Goal: Task Accomplishment & Management: Use online tool/utility

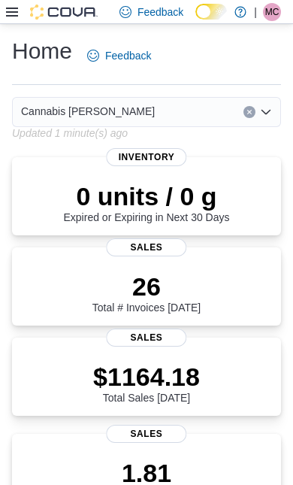
click at [17, 8] on icon at bounding box center [12, 12] width 12 height 12
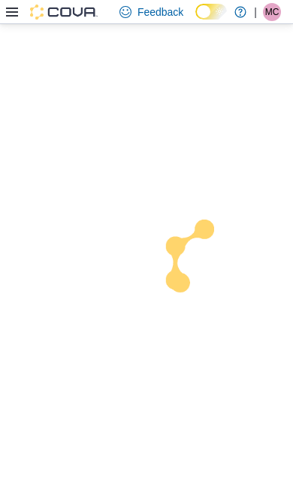
click at [62, 418] on div at bounding box center [146, 254] width 293 height 461
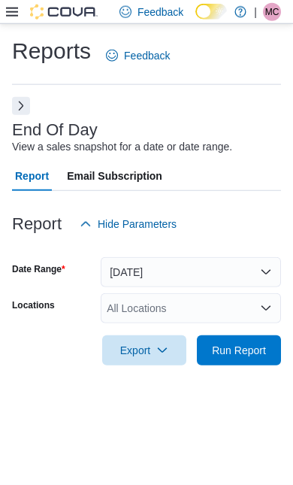
scroll to position [34, 0]
click at [248, 343] on span "Run Report" at bounding box center [239, 350] width 54 height 15
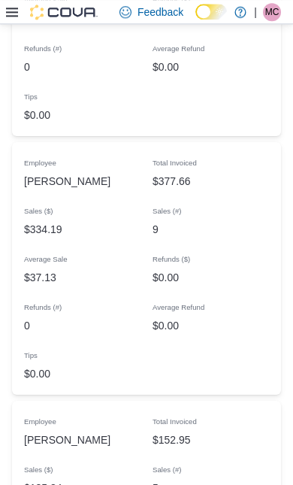
scroll to position [1659, 0]
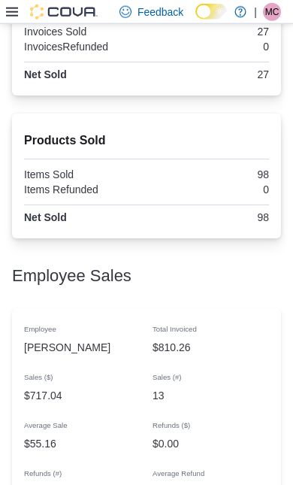
scroll to position [1119, 0]
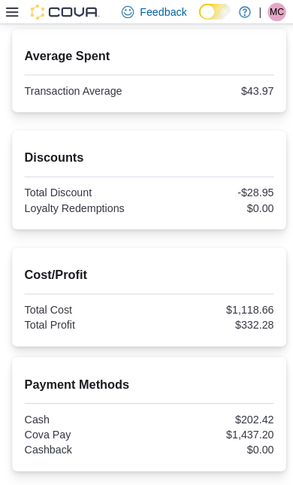
scroll to position [490, 0]
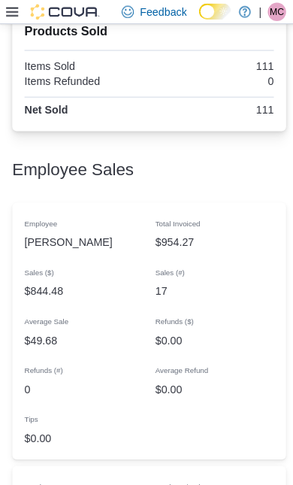
scroll to position [1238, 0]
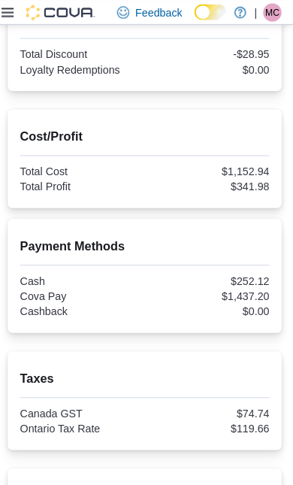
scroll to position [649, 0]
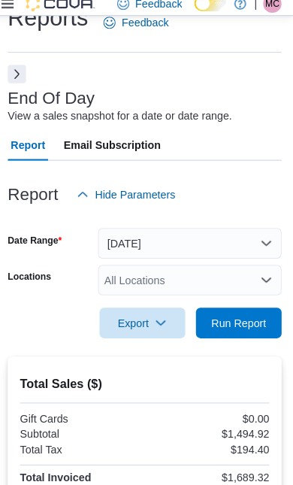
scroll to position [26, 0]
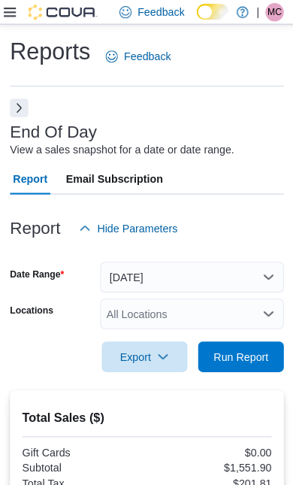
click at [250, 362] on span "Run Report" at bounding box center [239, 351] width 66 height 30
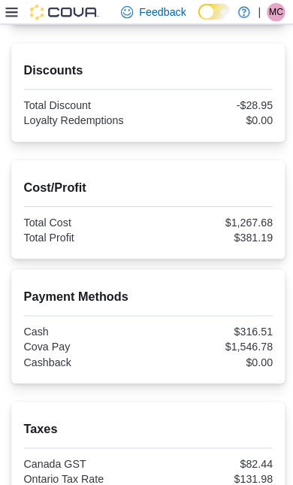
scroll to position [596, 0]
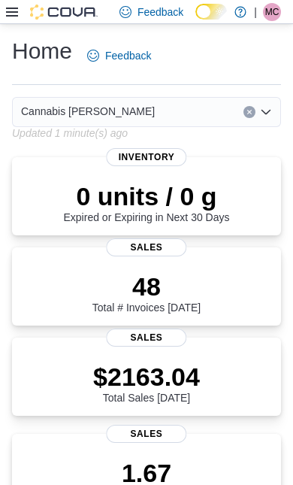
click at [13, 17] on icon at bounding box center [12, 12] width 12 height 9
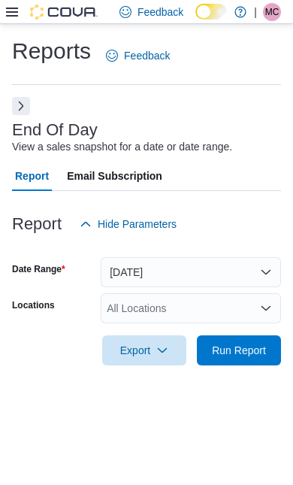
scroll to position [34, 0]
click at [257, 343] on span "Run Report" at bounding box center [239, 350] width 54 height 15
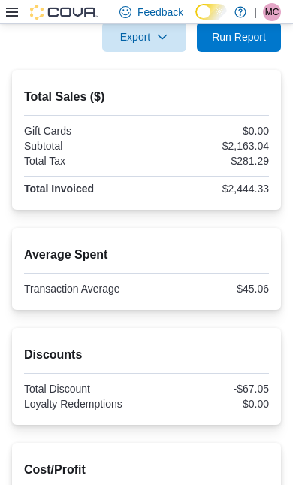
scroll to position [312, 0]
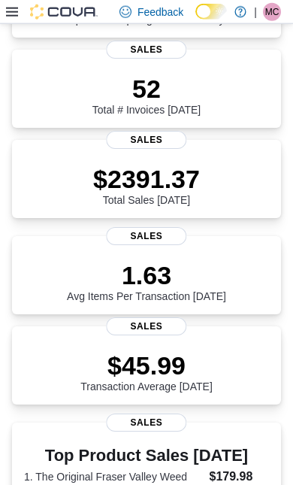
scroll to position [199, 0]
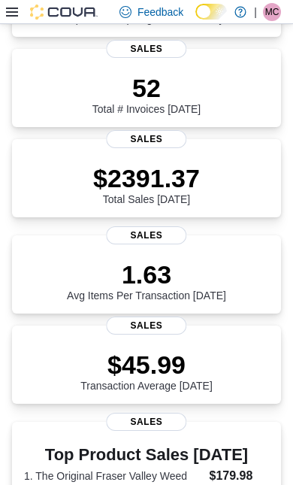
click at [11, 10] on icon at bounding box center [12, 12] width 12 height 9
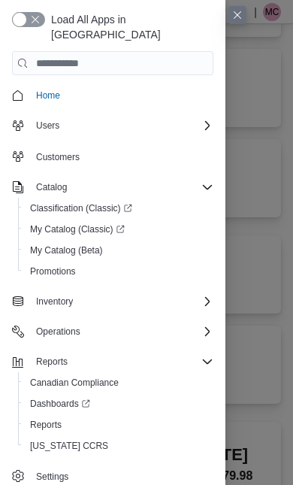
scroll to position [96, 0]
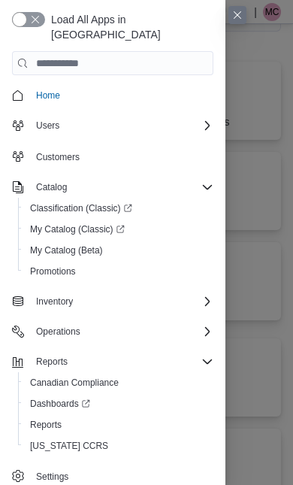
click at [62, 390] on html "Feedback Dark Mode Cannabis Grey Bruce | MC Mike Cochrane Home Feedback Cannabi…" at bounding box center [146, 146] width 293 height 485
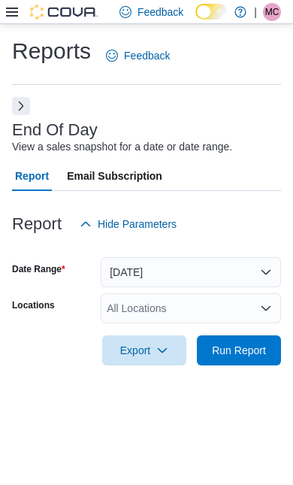
scroll to position [34, 0]
click at [246, 343] on span "Run Report" at bounding box center [239, 350] width 54 height 15
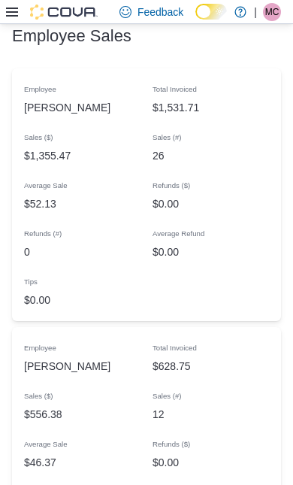
scroll to position [1378, 0]
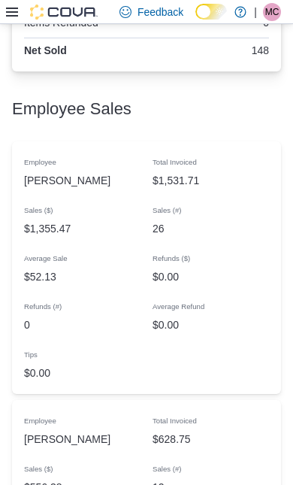
scroll to position [1305, 0]
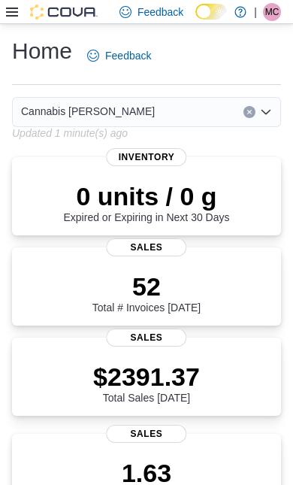
click at [12, 15] on icon at bounding box center [12, 12] width 12 height 12
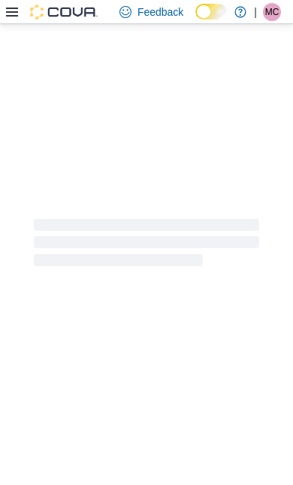
click at [62, 414] on div at bounding box center [146, 242] width 293 height 437
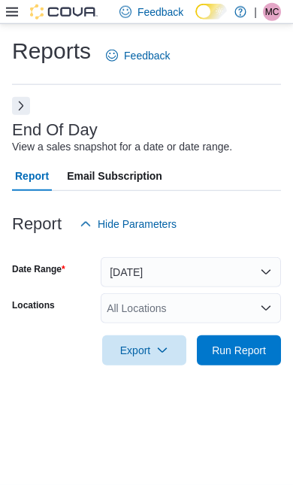
click at [211, 257] on button "[DATE]" at bounding box center [191, 272] width 181 height 30
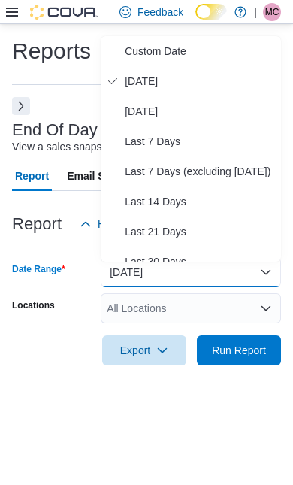
click at [147, 42] on span "Custom Date" at bounding box center [200, 51] width 150 height 18
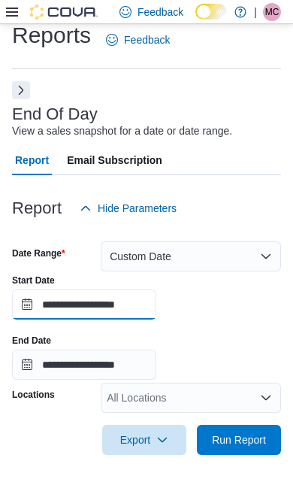
click at [149, 295] on input "**********" at bounding box center [84, 305] width 144 height 30
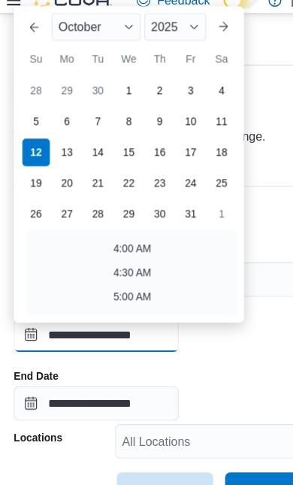
scroll to position [0, 0]
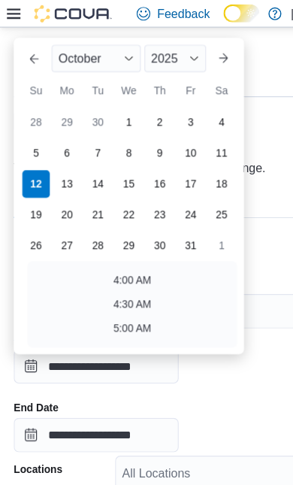
click at [114, 52] on span "Button. Open the month selector. October is currently selected." at bounding box center [112, 51] width 9 height 9
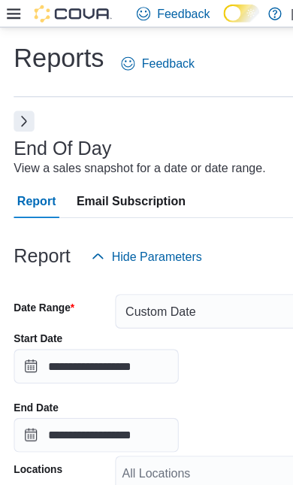
click at [247, 75] on div "Reports Feedback" at bounding box center [146, 55] width 269 height 39
click at [156, 325] on input "**********" at bounding box center [84, 320] width 144 height 30
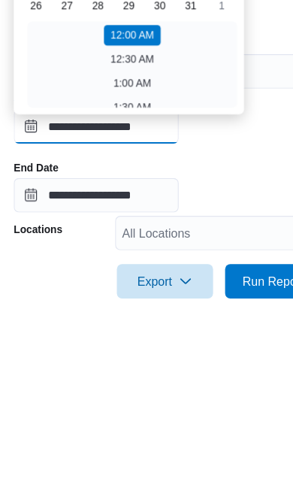
scroll to position [164, 0]
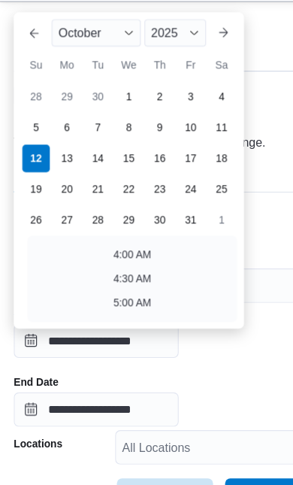
click at [174, 39] on div "2025" at bounding box center [153, 51] width 54 height 24
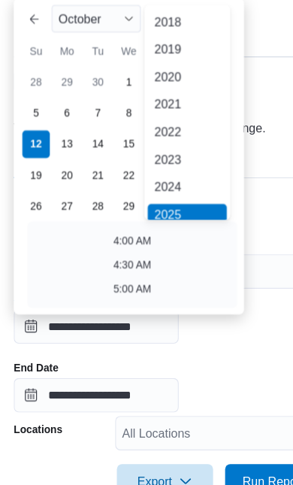
scroll to position [5, 0]
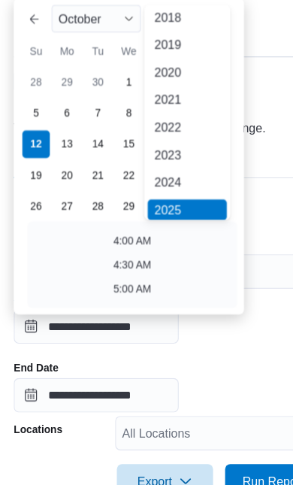
click at [167, 161] on div "2023" at bounding box center [163, 170] width 69 height 18
type input "**********"
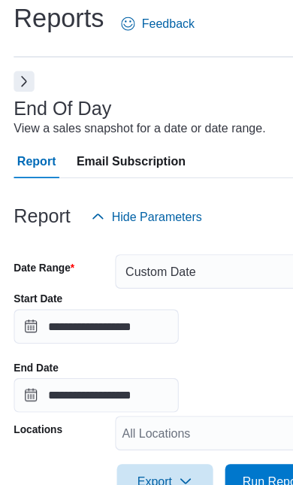
click at [247, 97] on div "**********" at bounding box center [146, 293] width 269 height 392
click at [225, 257] on button "Custom Date" at bounding box center [191, 272] width 181 height 30
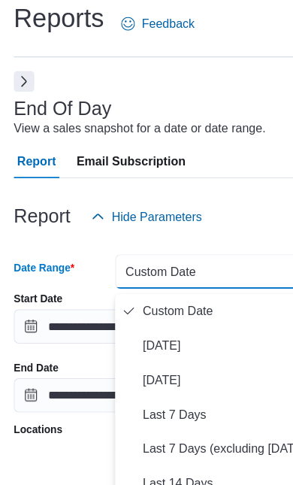
scroll to position [23, 0]
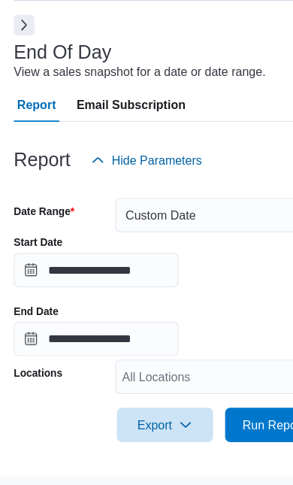
click at [232, 138] on div "Report Email Subscription" at bounding box center [146, 153] width 269 height 30
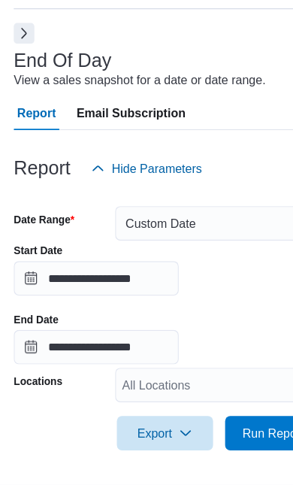
scroll to position [96, 0]
click at [227, 383] on div "All Locations" at bounding box center [191, 398] width 181 height 30
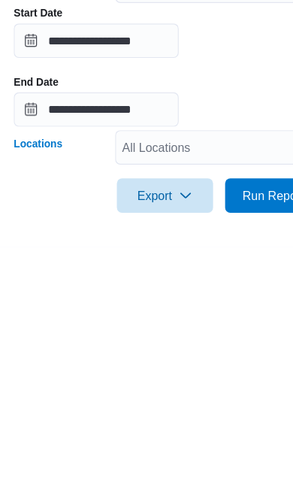
click at [217, 383] on div "All Locations Combo box. Selected. Combo box input. All Locations. Type some te…" at bounding box center [191, 398] width 181 height 30
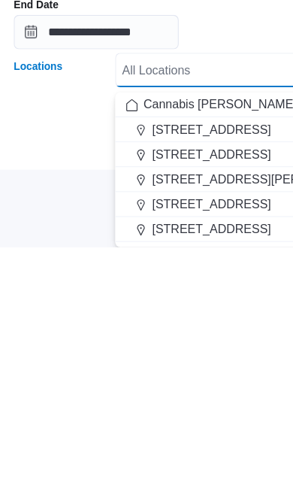
click at [212, 418] on span "[STREET_ADDRESS][PERSON_NAME]" at bounding box center [228, 425] width 191 height 15
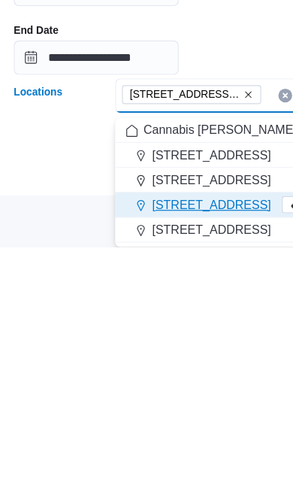
click at [237, 229] on div "**********" at bounding box center [146, 281] width 269 height 105
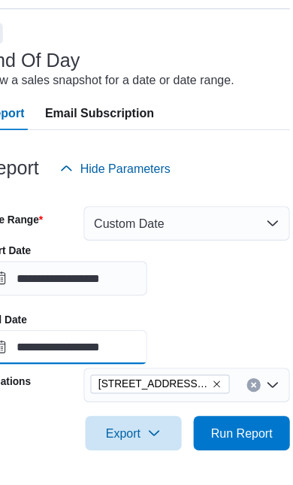
click at [141, 350] on input "**********" at bounding box center [84, 365] width 144 height 30
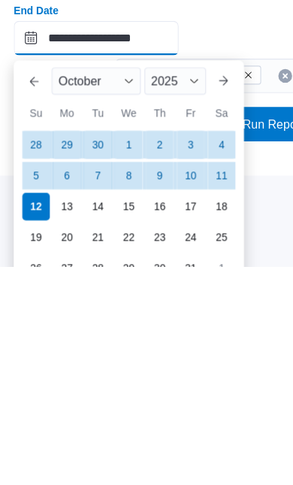
scroll to position [105, 0]
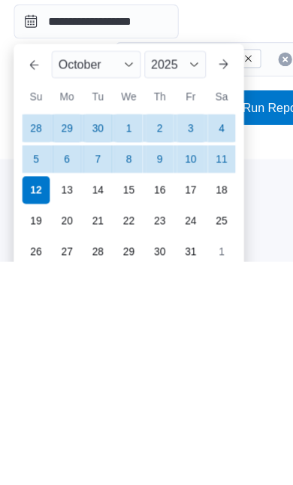
click at [164, 301] on div "2025" at bounding box center [153, 313] width 54 height 24
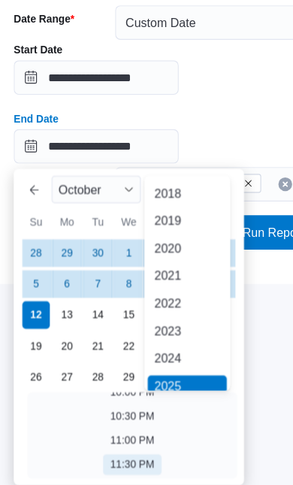
scroll to position [5, 0]
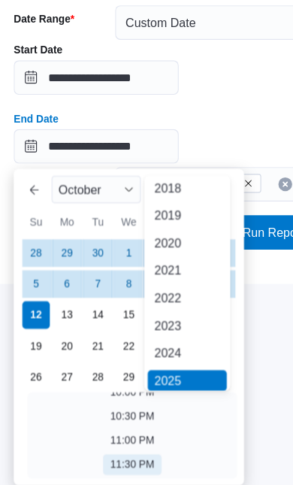
click at [165, 360] on div "2024" at bounding box center [163, 369] width 69 height 18
type input "**********"
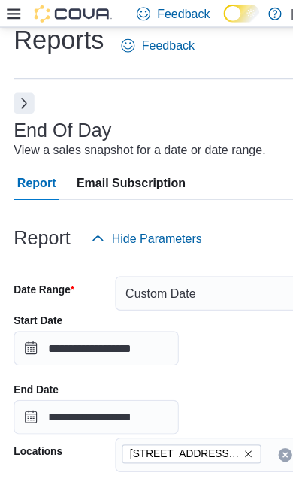
scroll to position [96, 0]
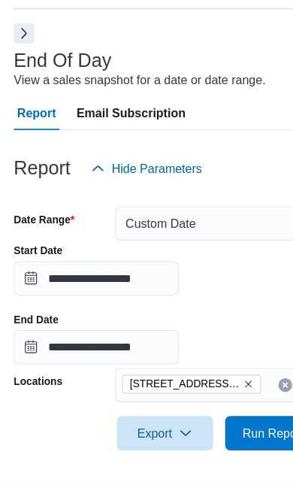
click at [236, 275] on div "**********" at bounding box center [146, 327] width 269 height 105
click at [152, 290] on input "**********" at bounding box center [84, 305] width 144 height 30
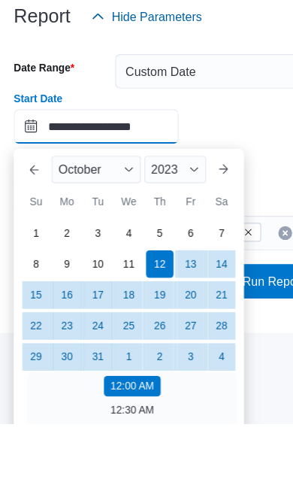
scroll to position [164, 0]
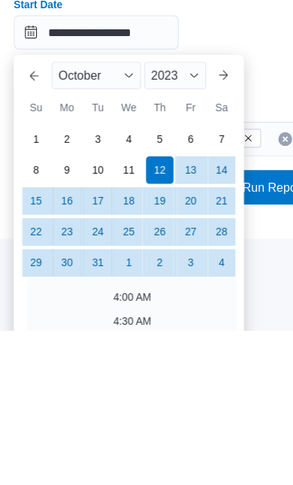
click at [115, 333] on div "11" at bounding box center [113, 345] width 24 height 24
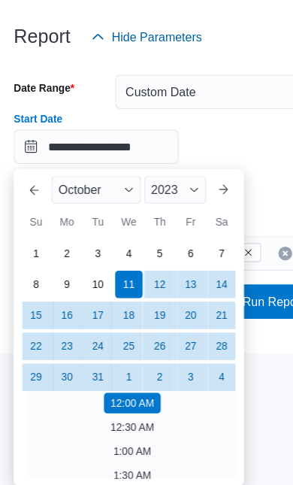
scroll to position [96, 0]
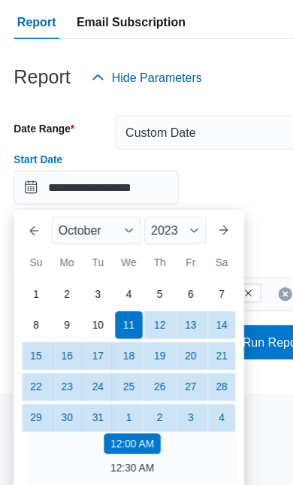
click at [235, 195] on div "**********" at bounding box center [146, 247] width 269 height 105
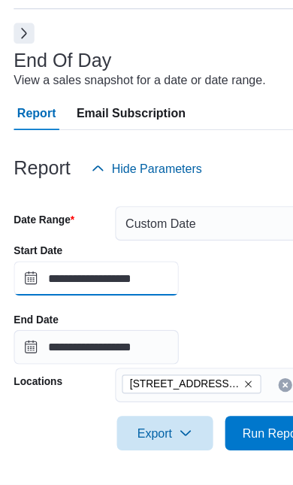
click at [156, 290] on input "**********" at bounding box center [84, 305] width 144 height 30
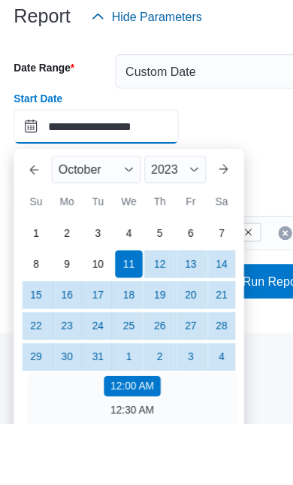
scroll to position [164, 0]
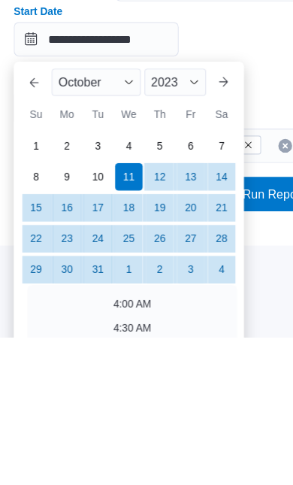
click at [144, 333] on div "12" at bounding box center [140, 345] width 24 height 24
type input "**********"
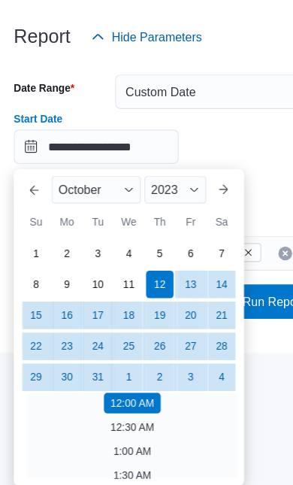
scroll to position [96, 0]
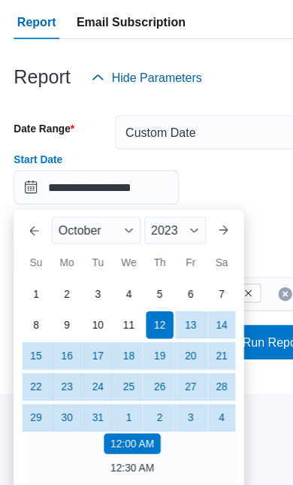
click at [235, 195] on div "**********" at bounding box center [146, 247] width 269 height 105
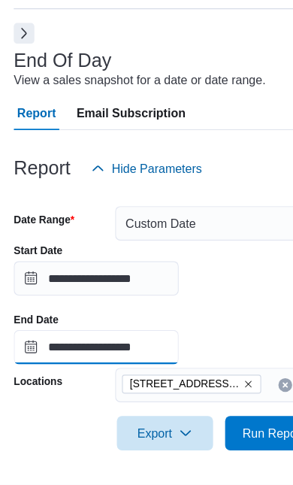
click at [146, 350] on input "**********" at bounding box center [84, 365] width 144 height 30
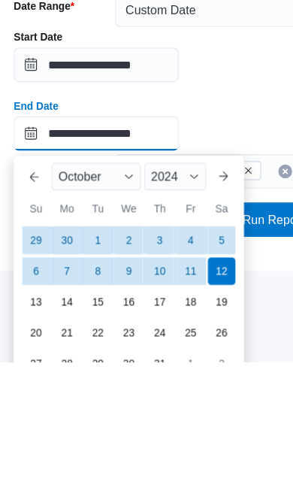
scroll to position [939, 0]
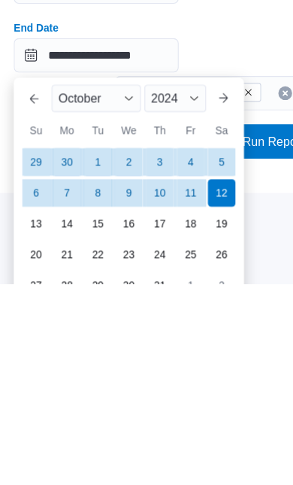
click at [170, 393] on div "11" at bounding box center [167, 405] width 24 height 24
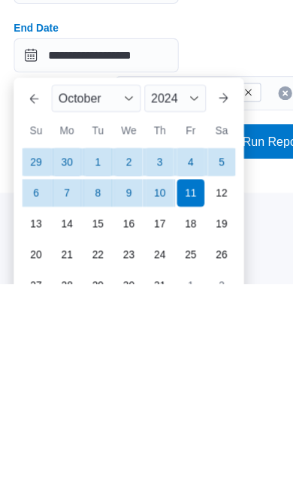
type input "**********"
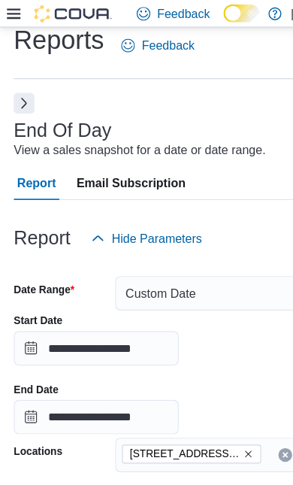
scroll to position [96, 0]
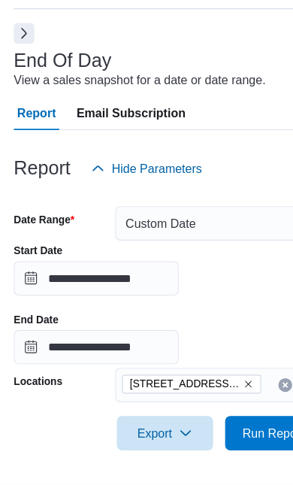
click at [228, 275] on div "**********" at bounding box center [146, 327] width 269 height 105
click at [228, 425] on span "Run Report" at bounding box center [239, 440] width 66 height 30
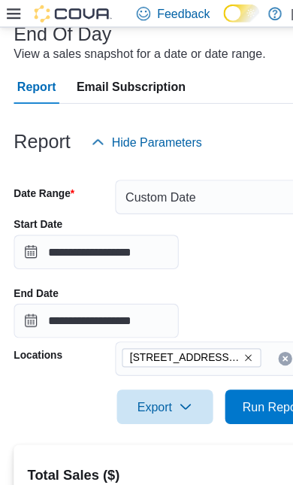
scroll to position [100, 0]
click at [156, 227] on input "**********" at bounding box center [84, 220] width 144 height 30
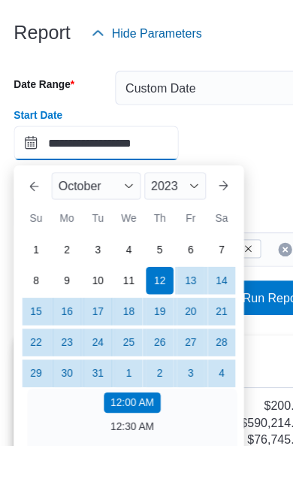
scroll to position [164, 0]
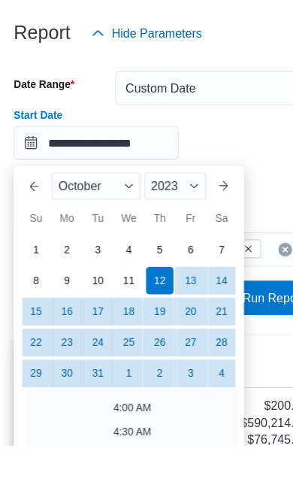
click at [173, 254] on span "Button. Open the year selector. 2023 is currently selected." at bounding box center [170, 258] width 9 height 9
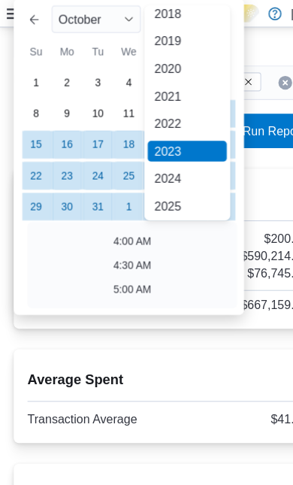
scroll to position [58, 0]
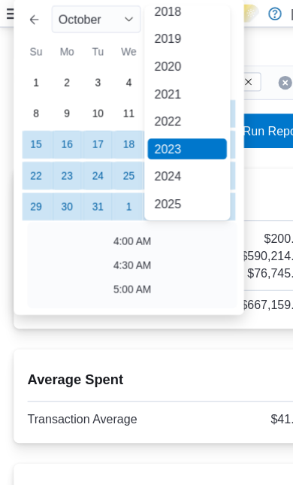
click at [163, 153] on div "2024" at bounding box center [163, 154] width 69 height 18
type input "**********"
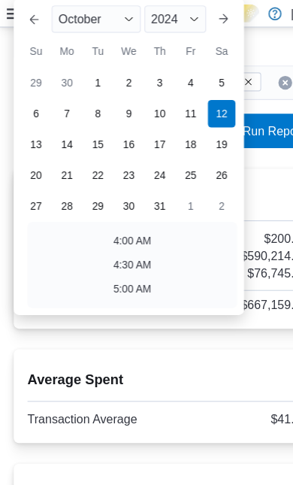
scroll to position [3, 0]
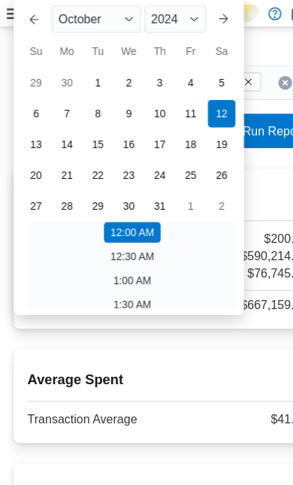
click at [247, 47] on div "**********" at bounding box center [146, 1] width 269 height 105
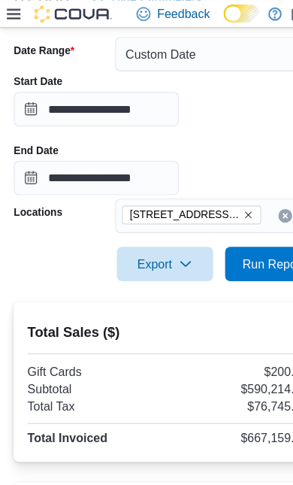
scroll to position [224, 0]
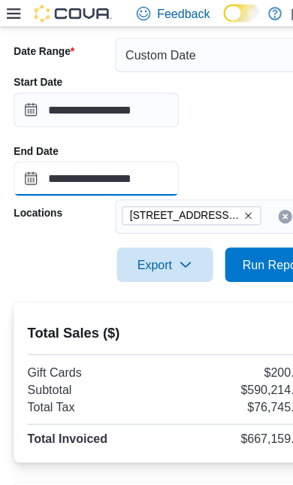
click at [156, 158] on input "**********" at bounding box center [84, 156] width 144 height 30
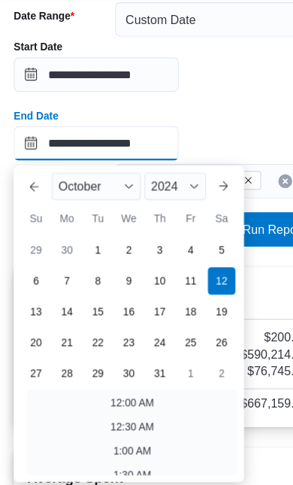
scroll to position [939, 0]
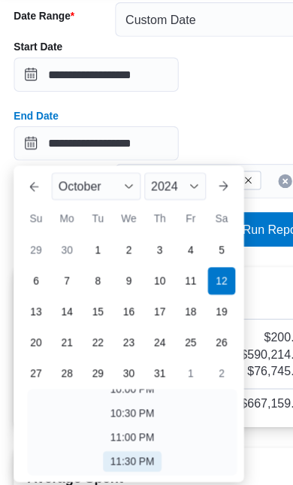
click at [168, 190] on span "Button. Open the year selector. 2024 is currently selected." at bounding box center [170, 194] width 9 height 9
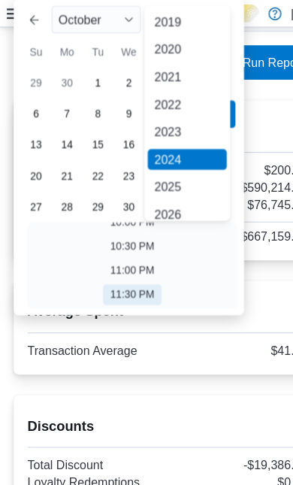
scroll to position [52, 0]
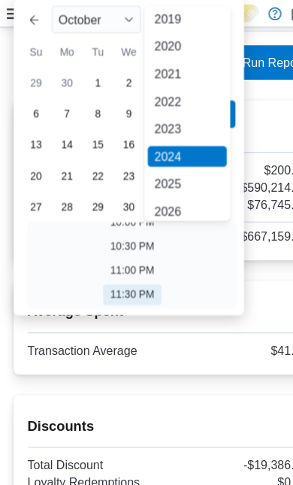
click at [163, 166] on div "2025" at bounding box center [163, 161] width 69 height 18
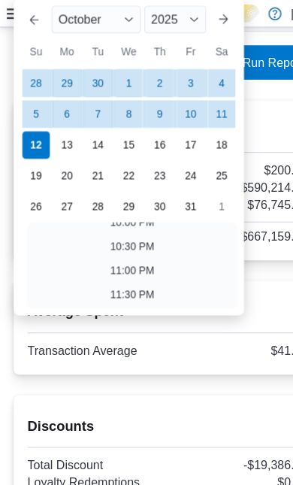
click at [195, 102] on div "11" at bounding box center [194, 100] width 24 height 24
type input "**********"
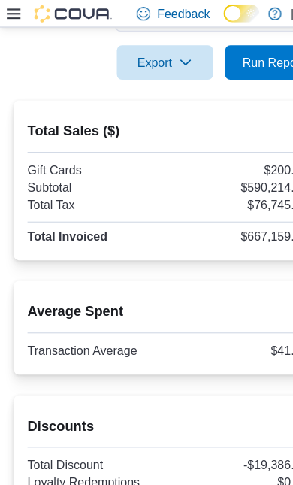
click at [249, 106] on div "Total Sales ($) Gift Cards $200.00 Subtotal $590,214.46 Total Tax $76,745.22 To…" at bounding box center [146, 158] width 245 height 116
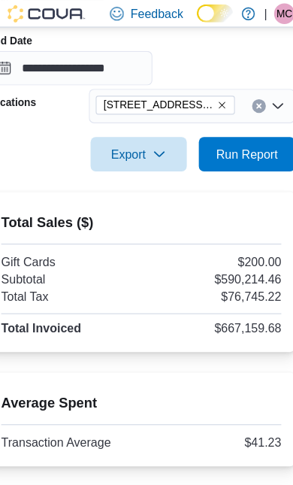
scroll to position [321, 0]
click at [233, 138] on span "Run Report" at bounding box center [239, 134] width 54 height 15
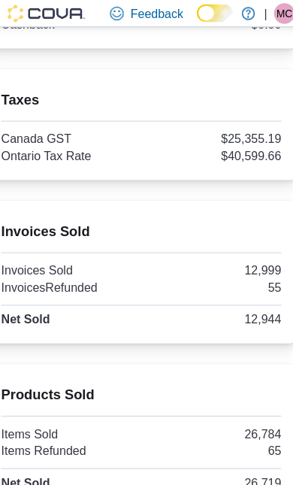
scroll to position [1079, 0]
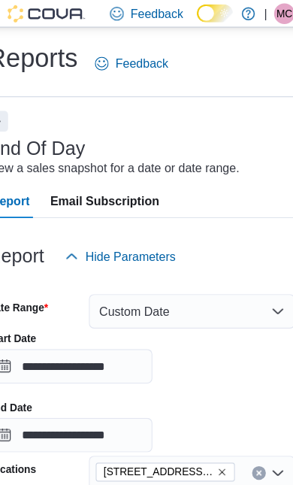
click at [193, 275] on button "Custom Date" at bounding box center [191, 272] width 181 height 30
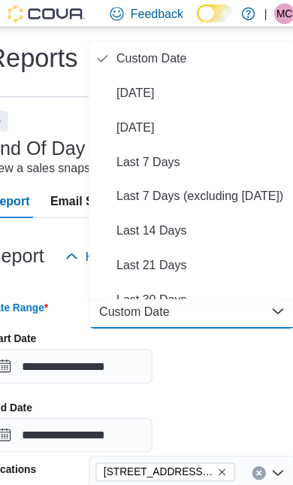
click at [126, 82] on span "[DATE]" at bounding box center [200, 81] width 150 height 18
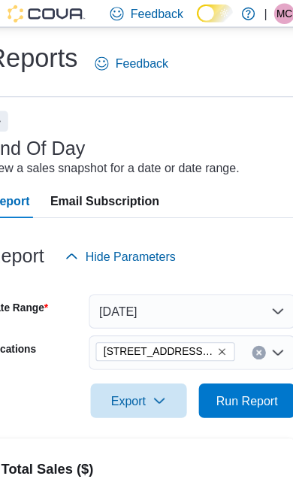
click at [213, 312] on icon "Remove 17 Albert Street Southampton from selection in this group" at bounding box center [217, 307] width 9 height 9
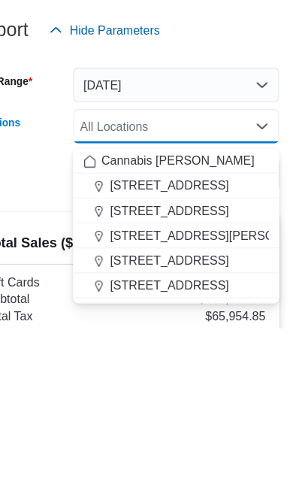
click at [171, 331] on span "Cannabis [PERSON_NAME]" at bounding box center [193, 338] width 134 height 15
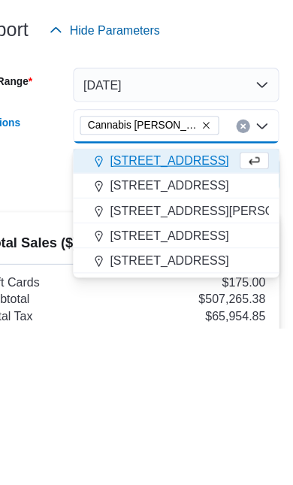
click at [185, 331] on span "[STREET_ADDRESS]" at bounding box center [185, 338] width 104 height 15
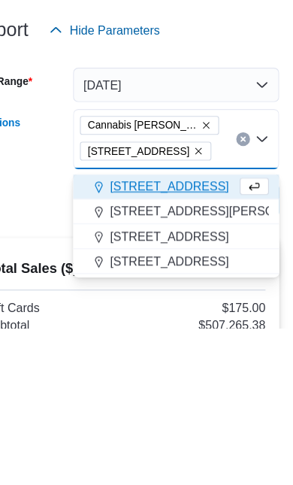
click at [206, 326] on icon "Remove 103015 Grey County Rd 18 from selection in this group" at bounding box center [210, 330] width 9 height 9
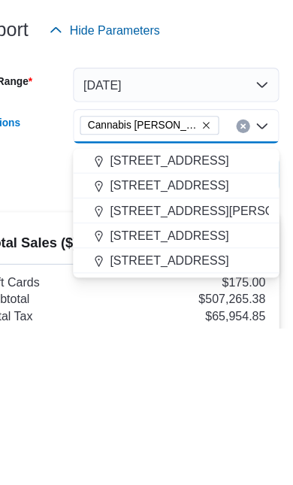
click at [28, 366] on div at bounding box center [146, 375] width 269 height 18
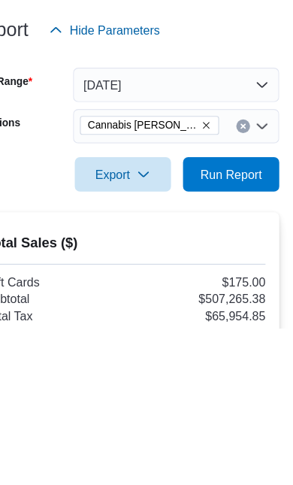
scroll to position [137, 0]
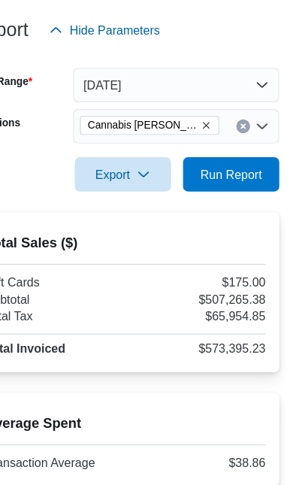
click at [209, 199] on span "Run Report" at bounding box center [239, 214] width 66 height 30
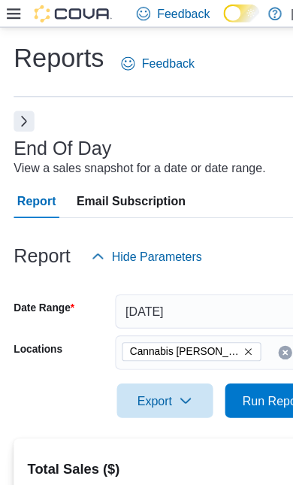
click at [9, 14] on icon at bounding box center [12, 12] width 12 height 9
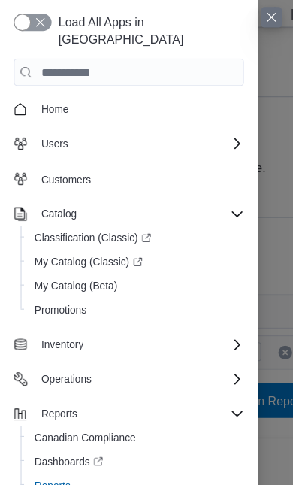
click at [236, 19] on button "Close this dialog" at bounding box center [238, 15] width 18 height 18
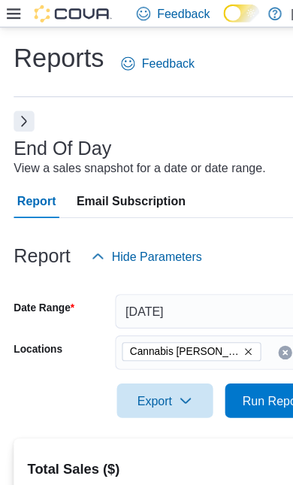
click at [18, 114] on button "Next" at bounding box center [21, 106] width 18 height 18
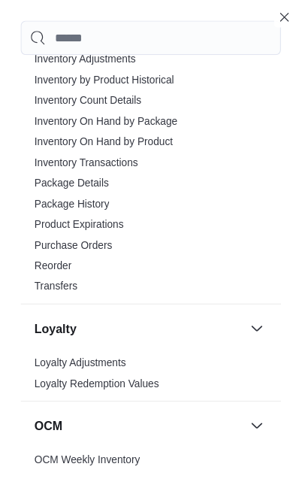
scroll to position [703, 0]
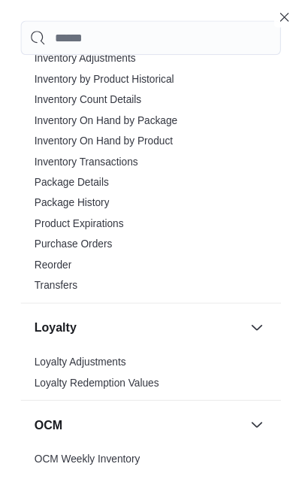
click at [58, 122] on link "Inventory On Hand by Product" at bounding box center [90, 123] width 121 height 11
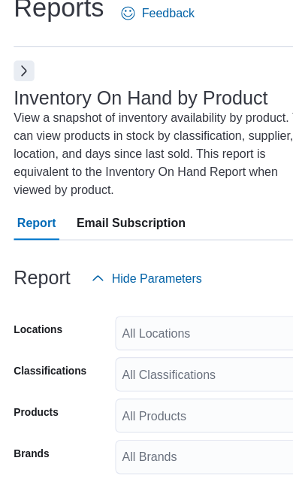
scroll to position [36, 0]
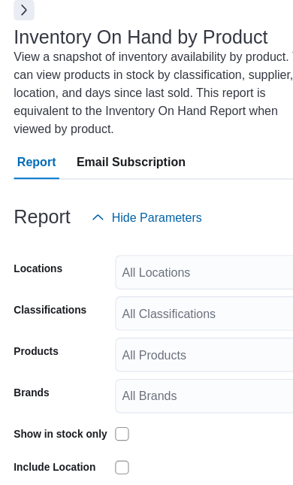
click at [211, 284] on div "All Locations" at bounding box center [191, 299] width 181 height 30
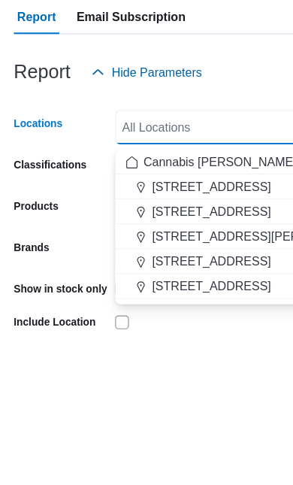
scroll to position [164, 0]
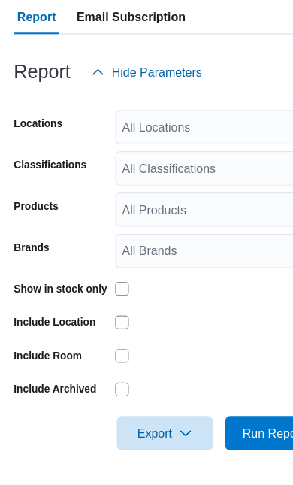
click at [222, 157] on div "All Locations" at bounding box center [191, 172] width 181 height 30
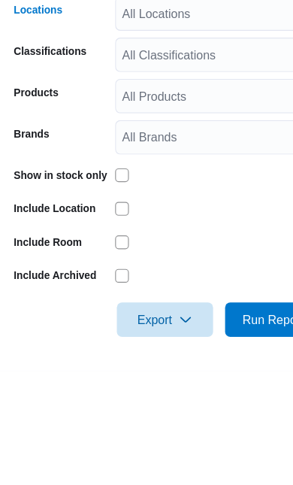
click at [210, 157] on div "All Locations Combo box. Selected. Combo box input. All Locations. Type some te…" at bounding box center [191, 172] width 181 height 30
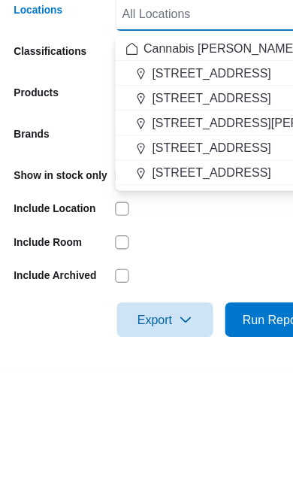
click at [192, 282] on span "[STREET_ADDRESS]" at bounding box center [185, 289] width 104 height 15
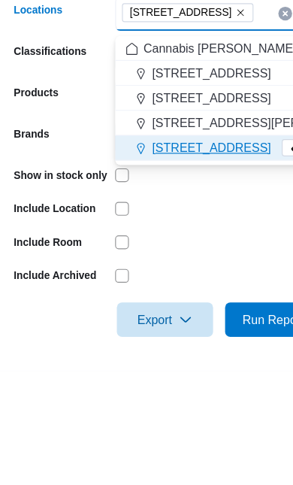
click at [211, 337] on div at bounding box center [191, 343] width 181 height 12
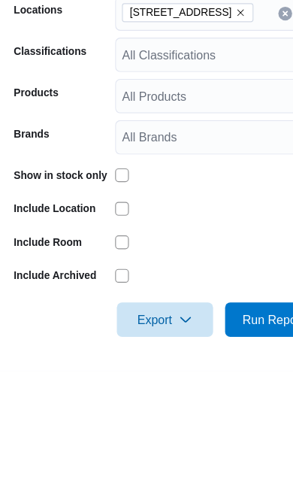
scroll to position [168, 0]
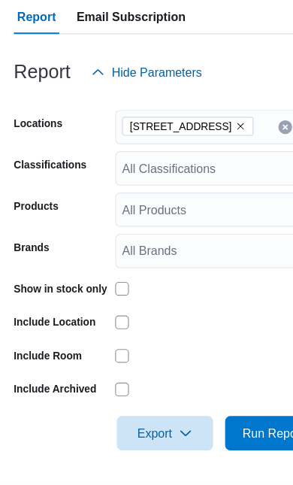
click at [235, 433] on span "Run Report" at bounding box center [239, 440] width 54 height 15
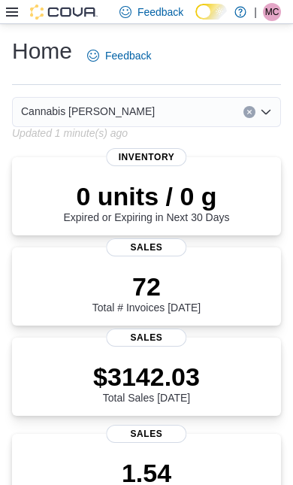
click at [12, 18] on icon at bounding box center [12, 12] width 12 height 12
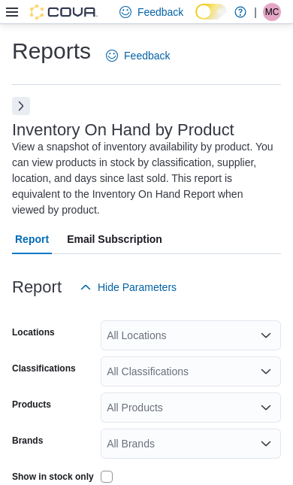
click at [26, 108] on button "Next" at bounding box center [21, 106] width 18 height 18
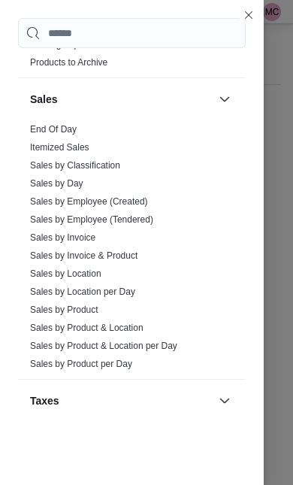
scroll to position [1144, 0]
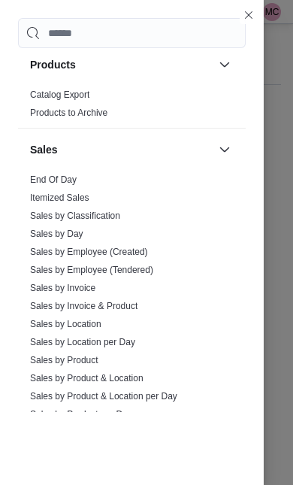
click at [45, 178] on link "End Of Day" at bounding box center [53, 180] width 47 height 11
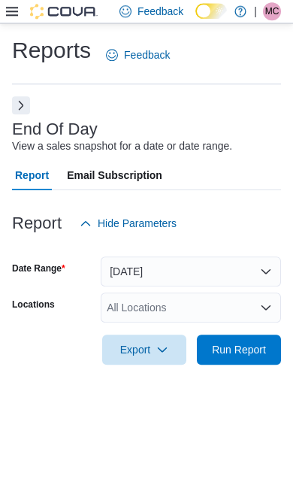
scroll to position [34, 0]
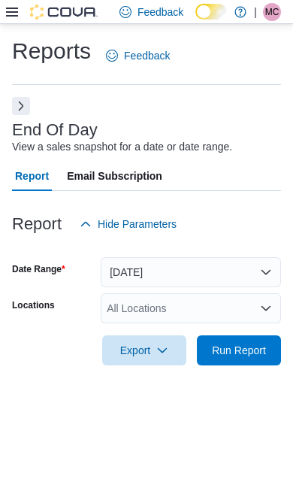
click at [252, 343] on span "Run Report" at bounding box center [239, 350] width 54 height 15
